Goal: Information Seeking & Learning: Understand process/instructions

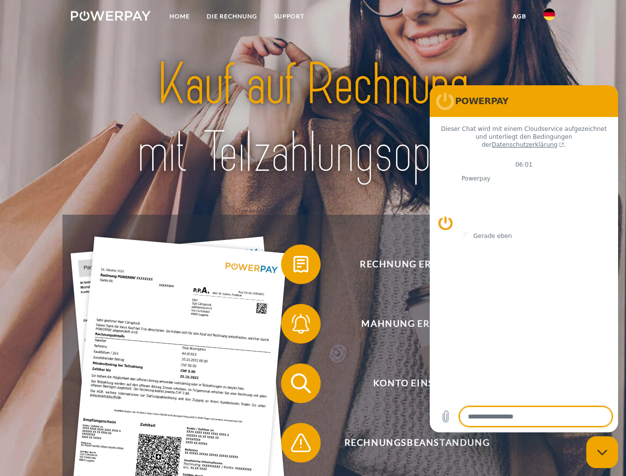
click at [111, 17] on img at bounding box center [111, 16] width 80 height 10
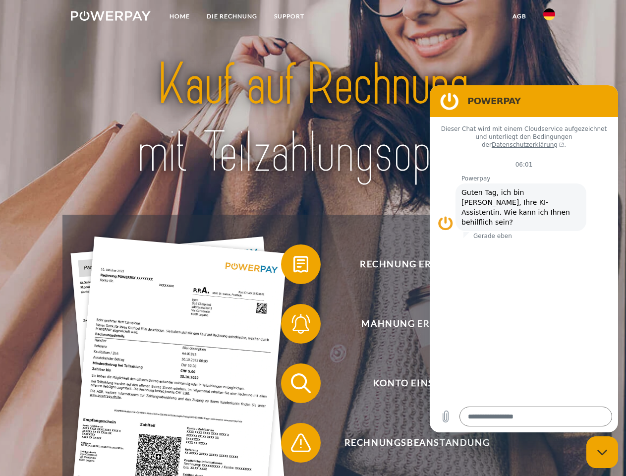
click at [549, 17] on img at bounding box center [549, 14] width 12 height 12
click at [519, 16] on link "agb" at bounding box center [519, 16] width 31 height 18
click at [293, 266] on span at bounding box center [286, 264] width 50 height 50
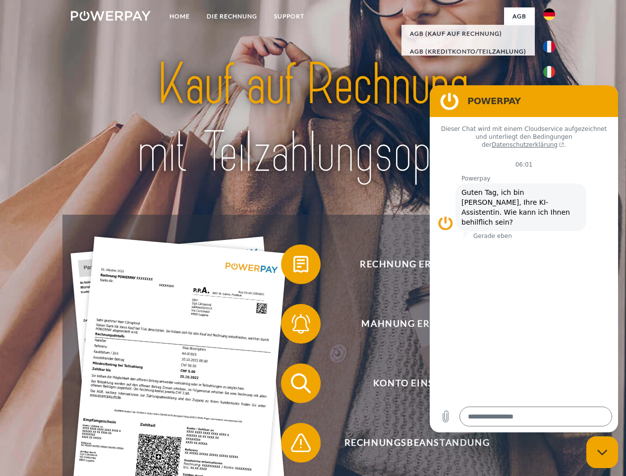
click at [293, 326] on span at bounding box center [286, 324] width 50 height 50
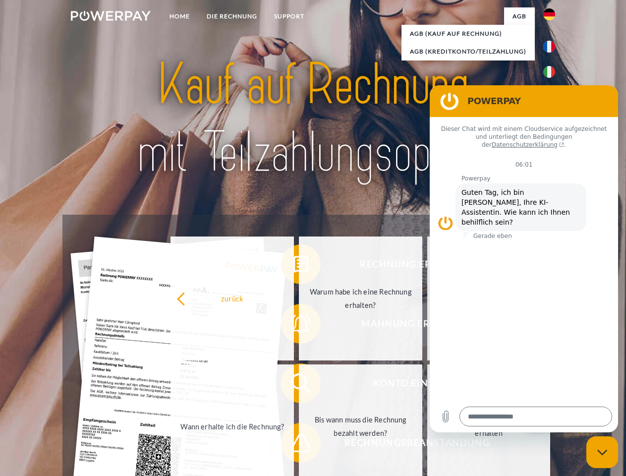
click at [299, 385] on link "Bis wann muss die Rechnung bezahlt werden?" at bounding box center [360, 426] width 123 height 124
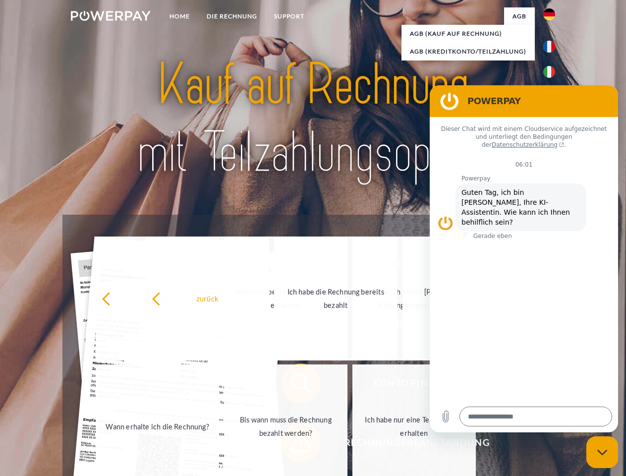
click at [293, 445] on span at bounding box center [286, 443] width 50 height 50
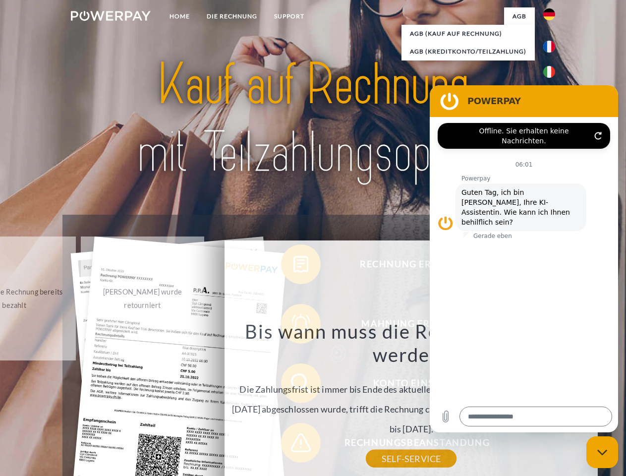
click at [602, 452] on icon "Messaging-Fenster schließen" at bounding box center [602, 452] width 10 height 6
type textarea "*"
